Goal: Information Seeking & Learning: Learn about a topic

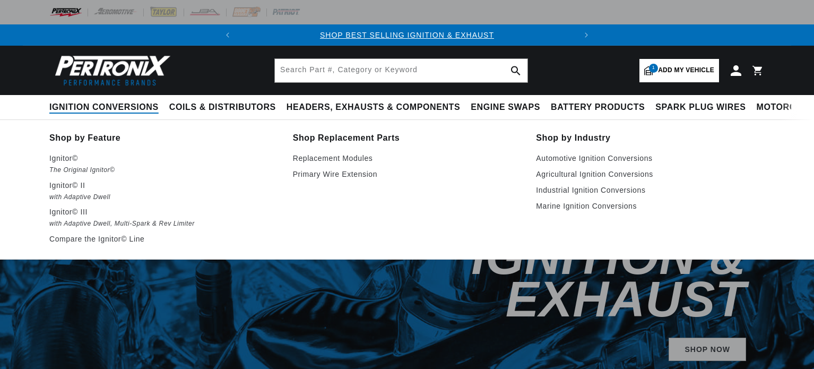
select select "Marine"
select select "1938"
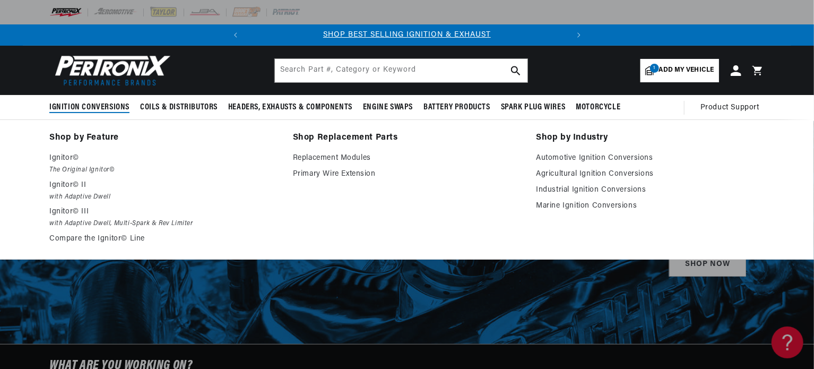
click at [129, 113] on span "Ignition Conversions" at bounding box center [89, 107] width 80 height 11
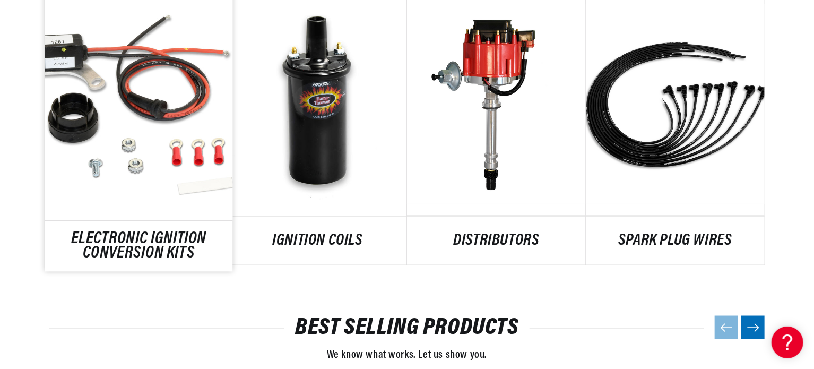
scroll to position [0, 402]
click at [60, 232] on link "ELECTRONIC IGNITION CONVERSION KITS" at bounding box center [139, 246] width 188 height 29
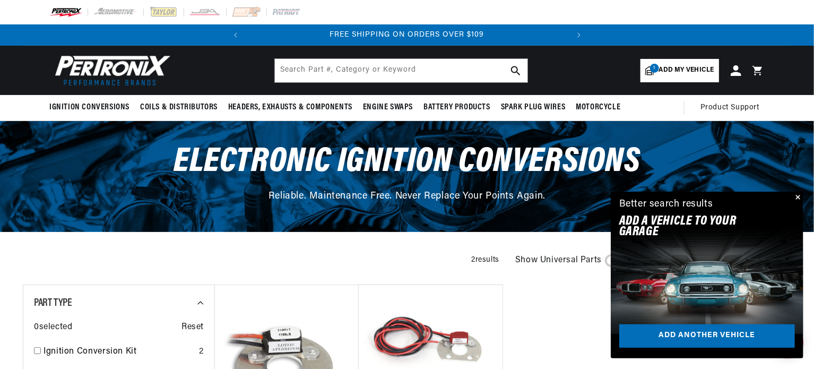
scroll to position [0, 402]
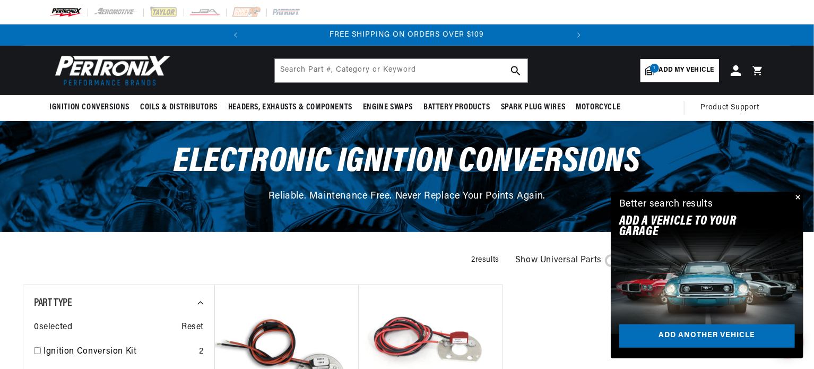
click at [792, 191] on button "Close" at bounding box center [796, 197] width 13 height 13
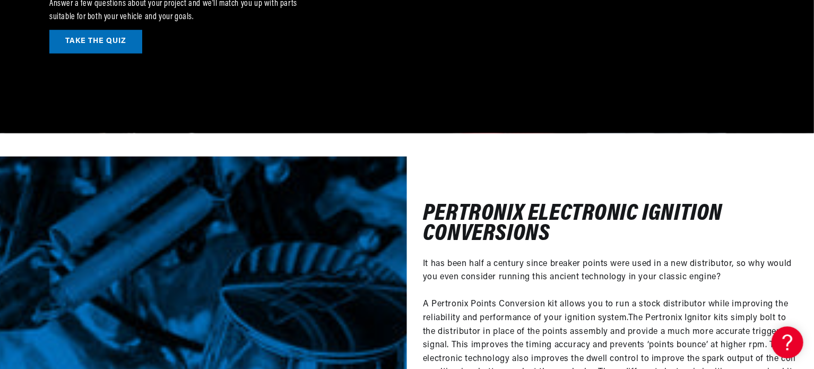
scroll to position [0, 0]
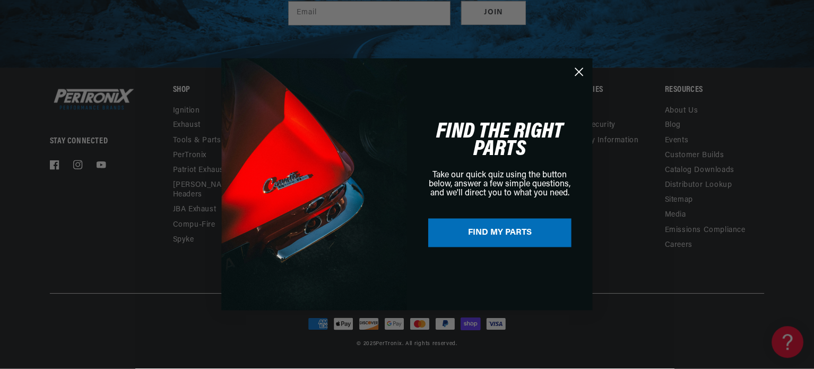
scroll to position [0, 402]
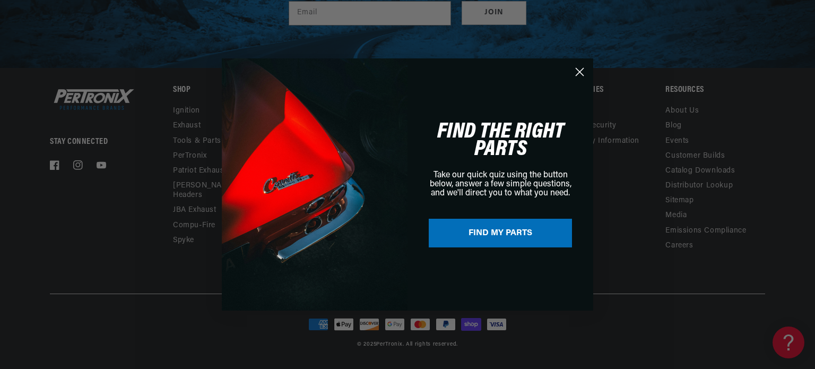
click at [579, 73] on circle "Close dialog" at bounding box center [580, 72] width 18 height 18
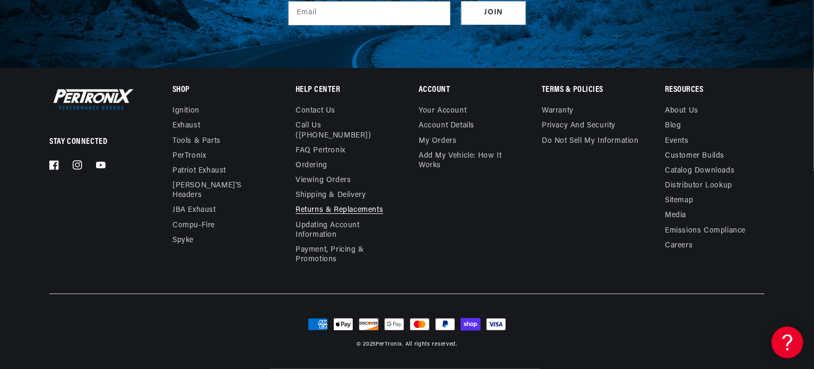
click at [300, 217] on link "Returns & Replacements" at bounding box center [339, 210] width 88 height 15
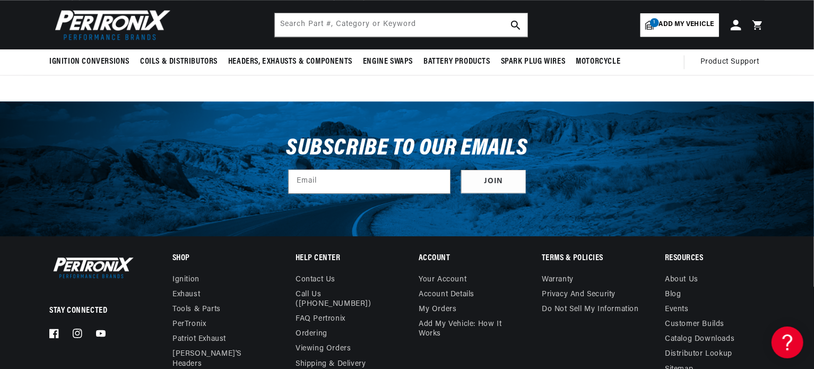
scroll to position [1464, 0]
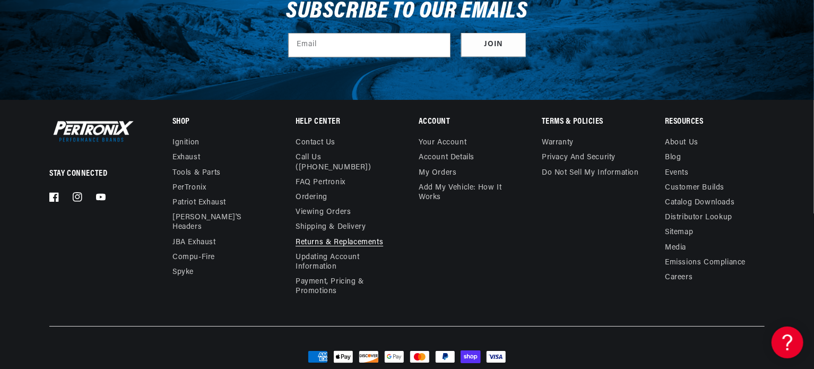
scroll to position [1676, 0]
